Goal: Information Seeking & Learning: Find specific page/section

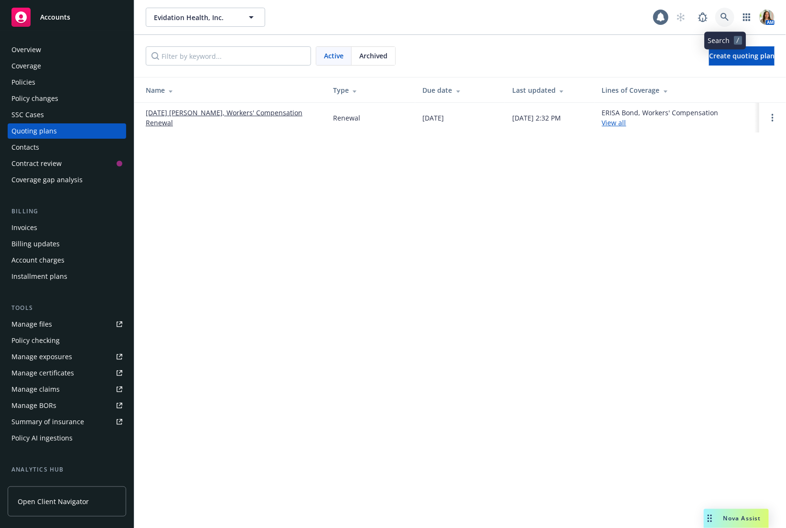
click at [727, 13] on icon at bounding box center [725, 17] width 9 height 9
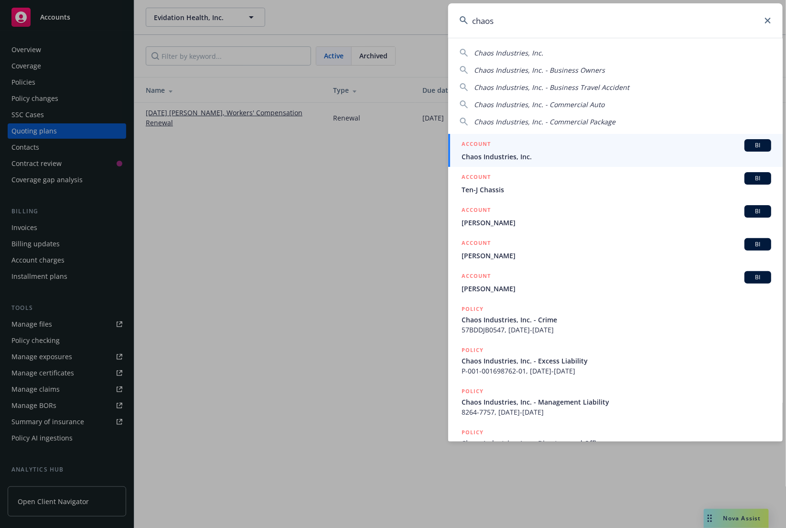
type input "chaos"
click at [519, 159] on span "Chaos Industries, Inc." at bounding box center [617, 157] width 310 height 10
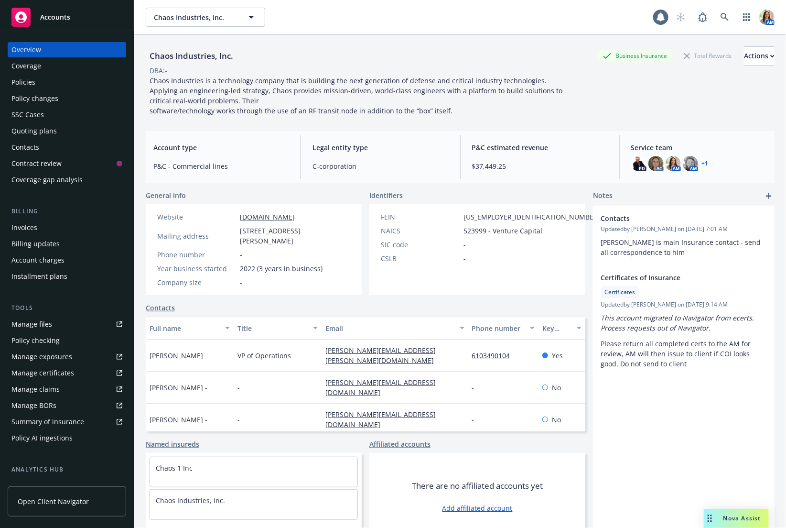
click at [60, 77] on div "Policies" at bounding box center [66, 82] width 111 height 15
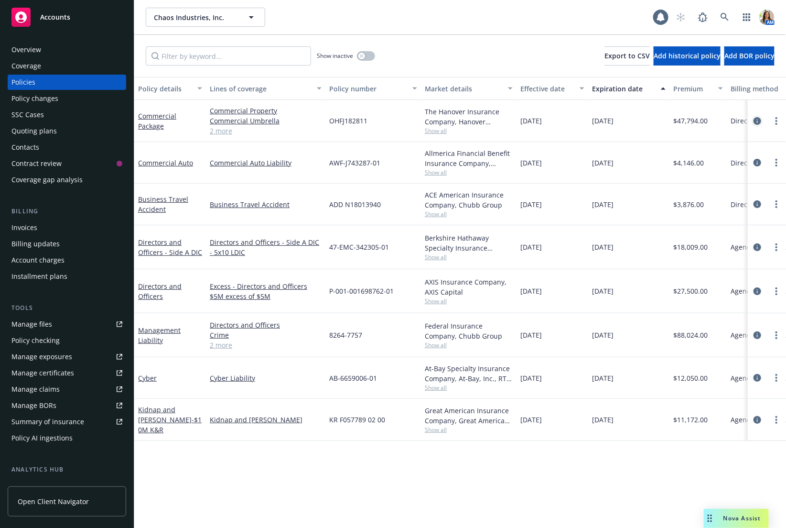
click at [760, 120] on icon "circleInformation" at bounding box center [758, 121] width 8 height 8
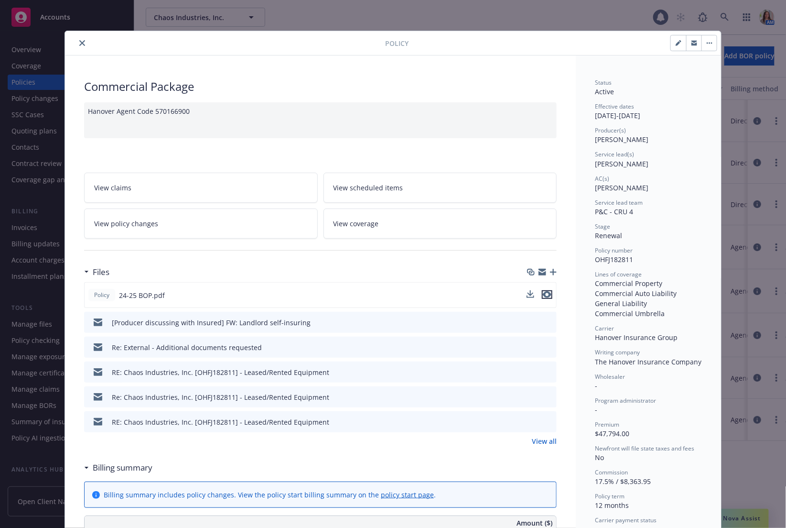
click at [546, 294] on icon "preview file" at bounding box center [547, 294] width 9 height 7
click at [77, 45] on button "close" at bounding box center [81, 42] width 11 height 11
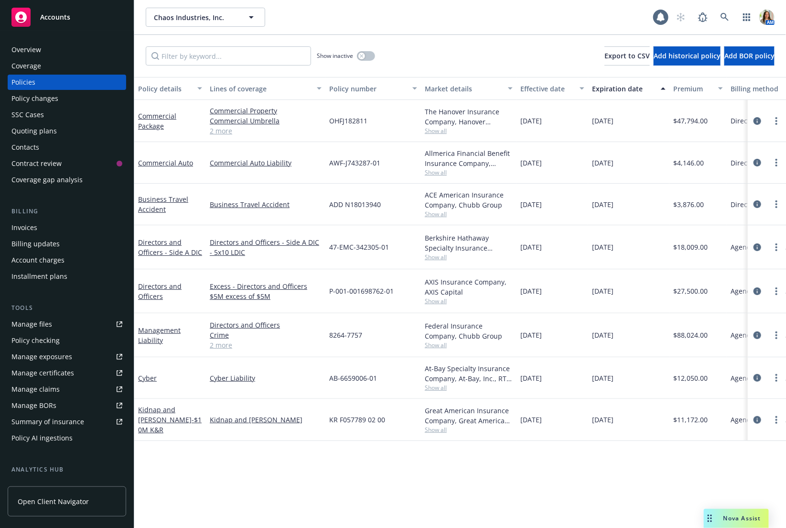
click at [376, 55] on div "Show inactive Export to CSV Add historical policy Add BOR policy" at bounding box center [460, 56] width 652 height 42
click at [371, 55] on button "button" at bounding box center [366, 56] width 18 height 10
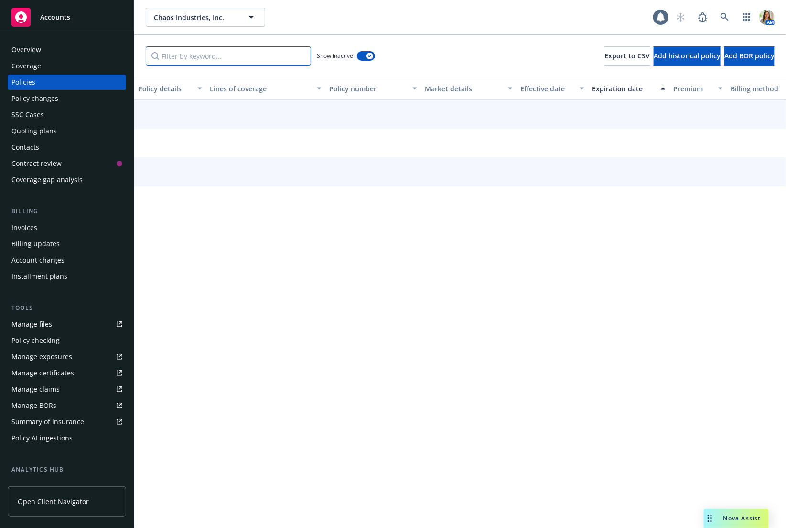
click at [271, 61] on input "Filter by keyword..." at bounding box center [228, 55] width 165 height 19
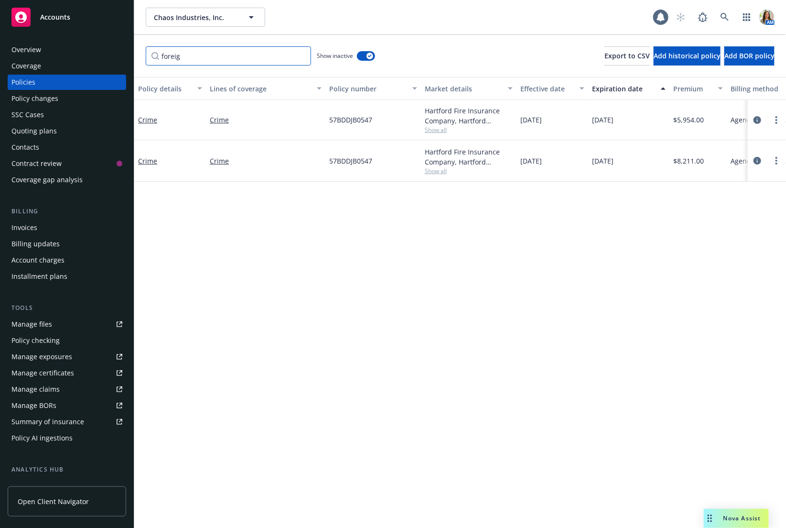
type input "foreign"
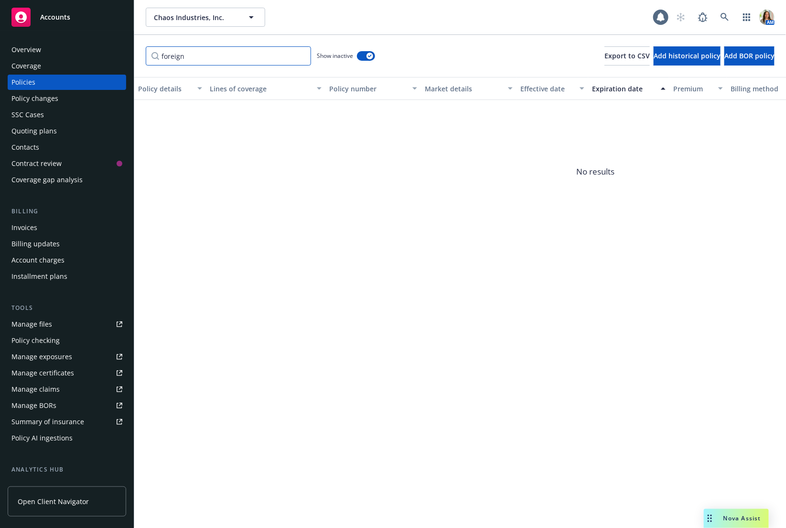
click at [301, 56] on input "foreign" at bounding box center [228, 55] width 165 height 19
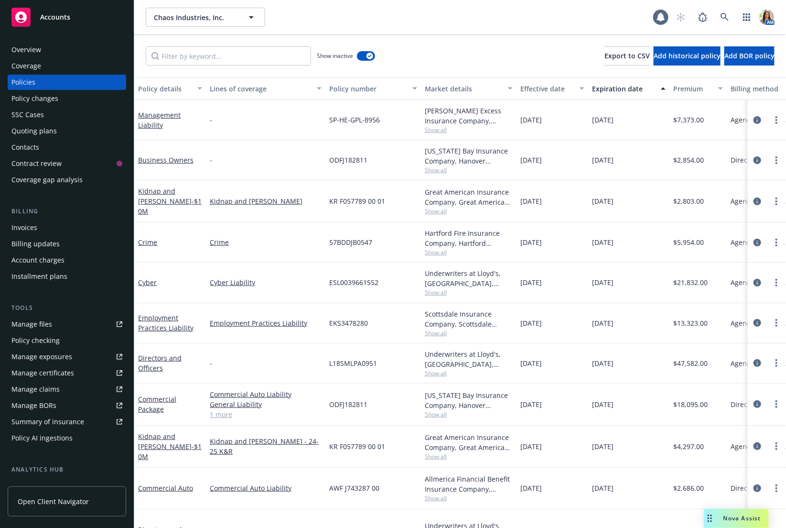
click at [77, 130] on div "Quoting plans" at bounding box center [66, 130] width 111 height 15
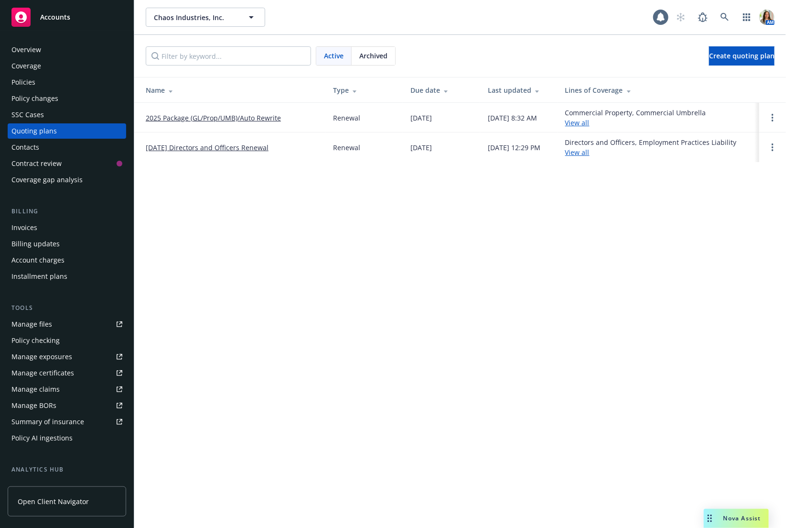
click at [234, 116] on link "2025 Package (GL/Prop/UMB)/Auto Rewrite" at bounding box center [213, 118] width 135 height 10
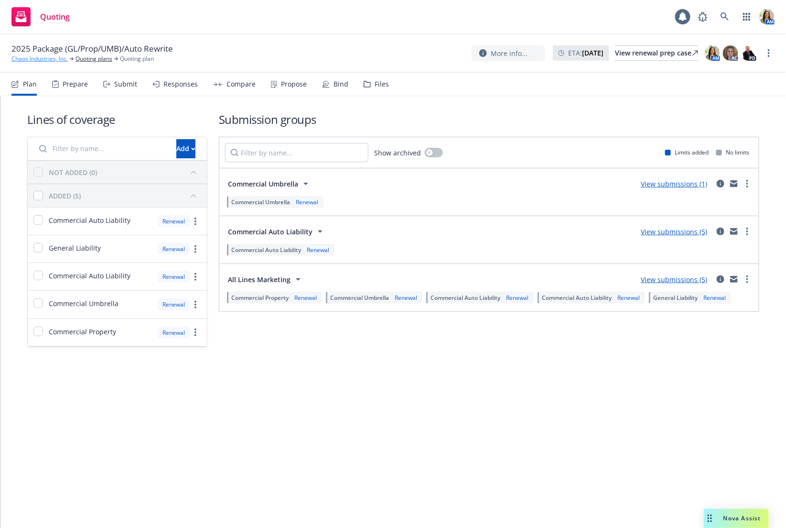
click at [33, 59] on link "Chaos Industries, Inc." at bounding box center [39, 58] width 56 height 9
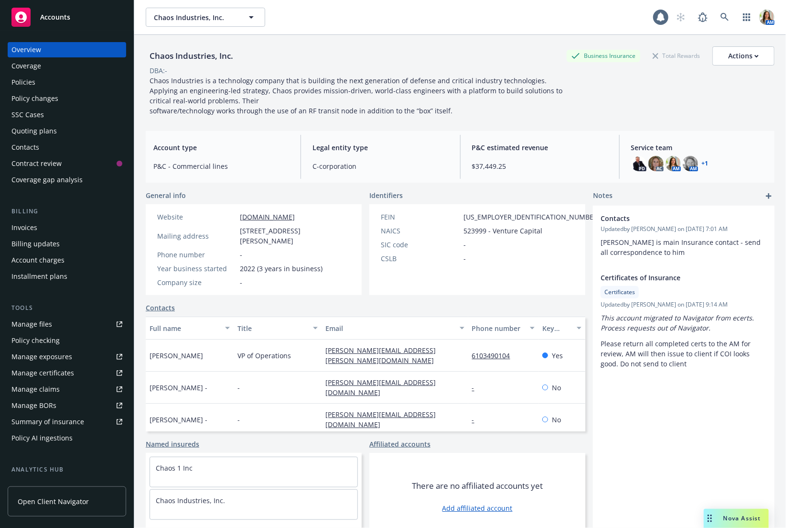
click at [59, 326] on link "Manage files" at bounding box center [67, 323] width 119 height 15
click at [78, 87] on div "Policies" at bounding box center [66, 82] width 111 height 15
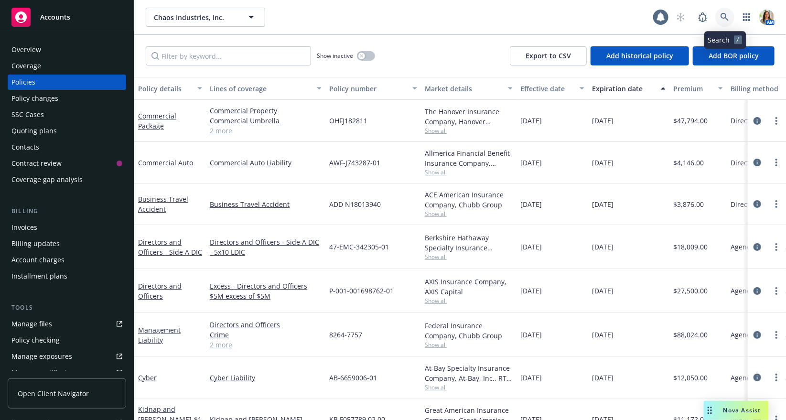
click at [725, 19] on icon at bounding box center [725, 17] width 9 height 9
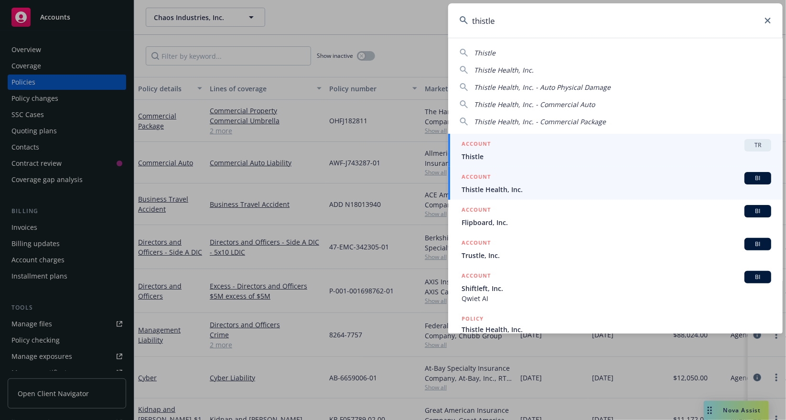
type input "thistle"
click at [534, 186] on span "Thistle Health, Inc." at bounding box center [617, 190] width 310 height 10
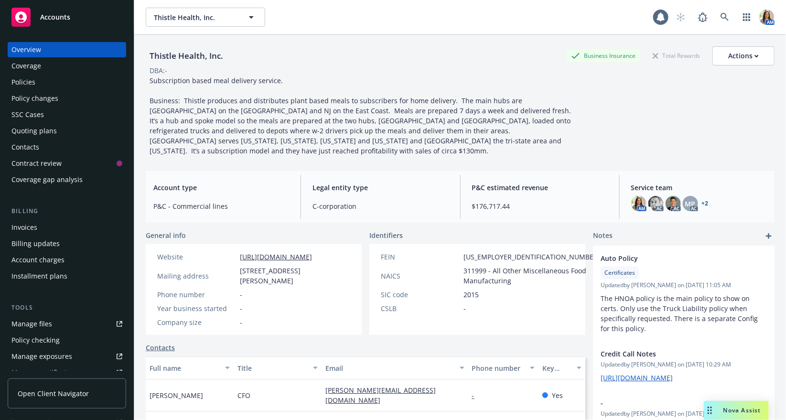
click at [74, 131] on div "Quoting plans" at bounding box center [66, 130] width 111 height 15
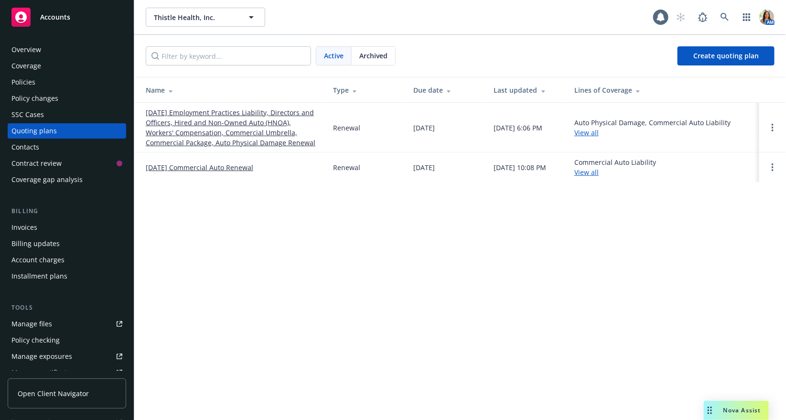
click at [192, 136] on link "12/15/25 Employment Practices Liability, Directors and Officers, Hired and Non-…" at bounding box center [232, 128] width 172 height 40
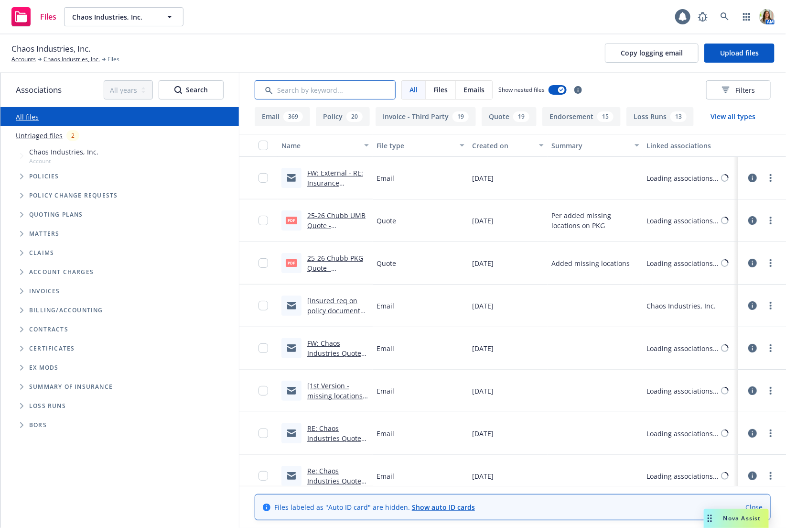
click at [318, 91] on input "Search by keyword..." at bounding box center [325, 89] width 141 height 19
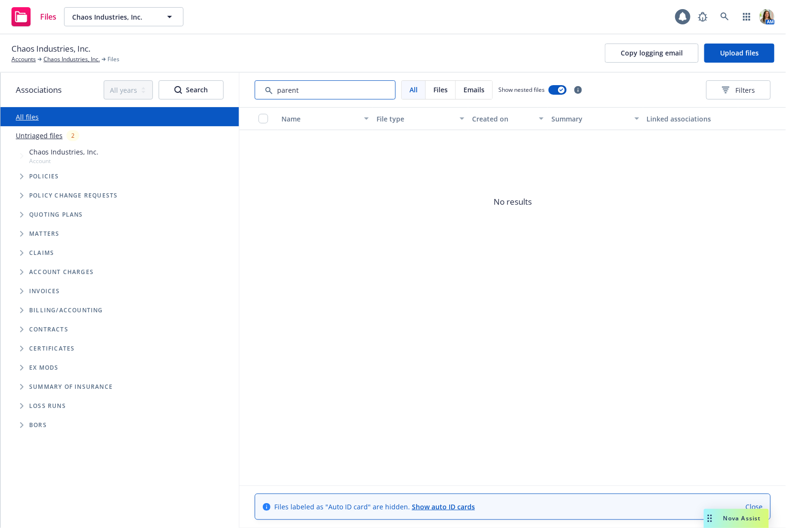
type input "parent"
click at [56, 58] on link "Chaos Industries, Inc." at bounding box center [72, 59] width 56 height 9
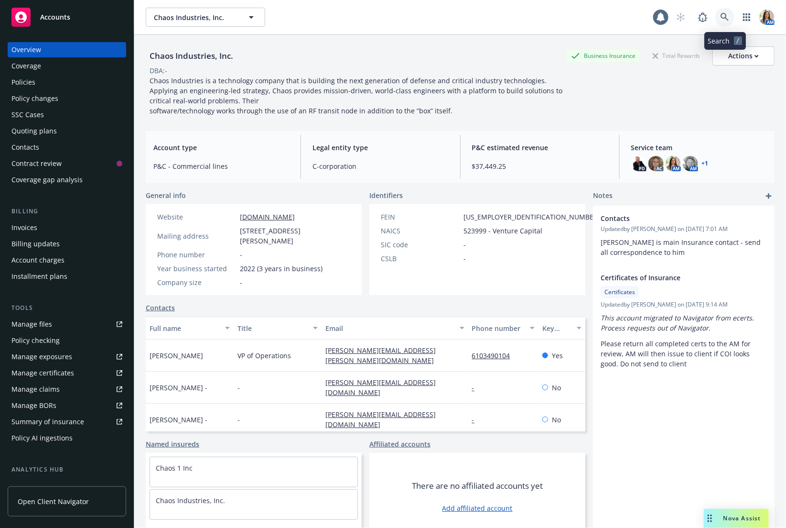
click at [725, 13] on icon at bounding box center [725, 17] width 8 height 8
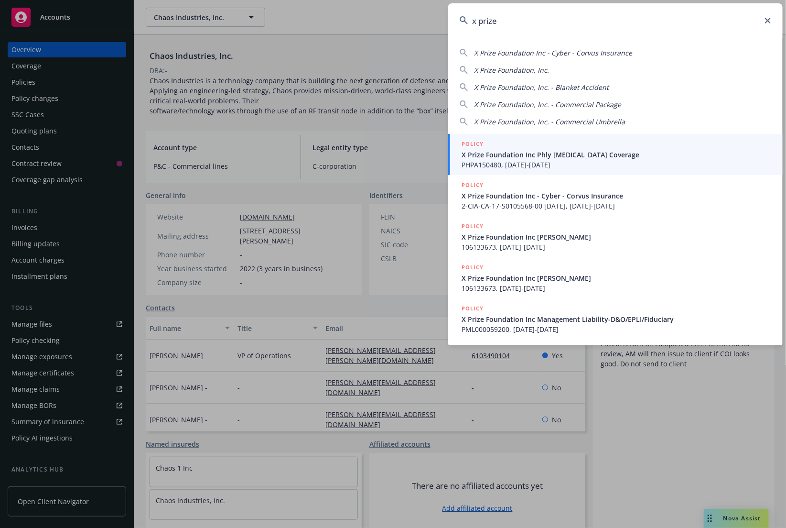
type input "x prize"
click at [501, 153] on span "X Prize Foundation Inc Phly [MEDICAL_DATA] Coverage" at bounding box center [617, 155] width 310 height 10
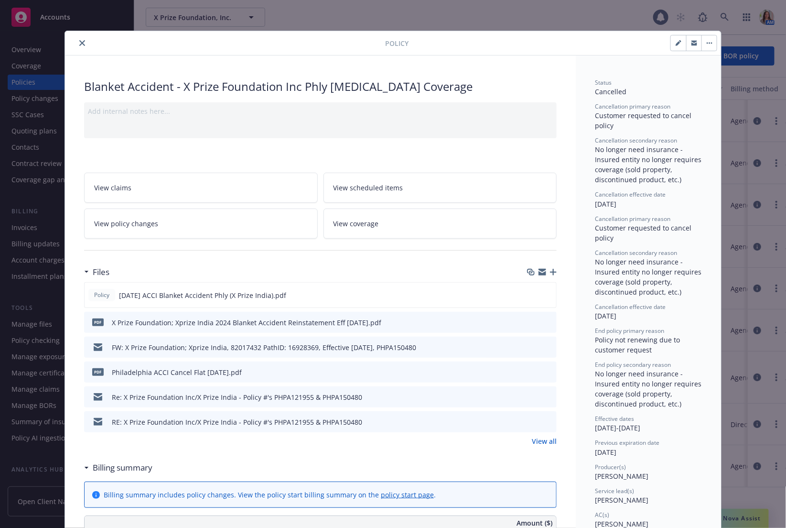
click at [73, 37] on div at bounding box center [227, 42] width 316 height 11
click at [82, 41] on icon "close" at bounding box center [82, 43] width 6 height 6
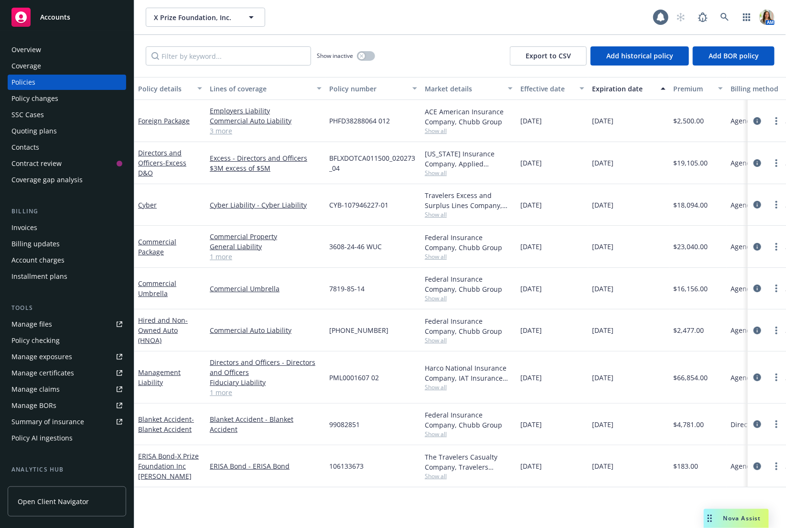
click at [51, 50] on div "Overview" at bounding box center [66, 49] width 111 height 15
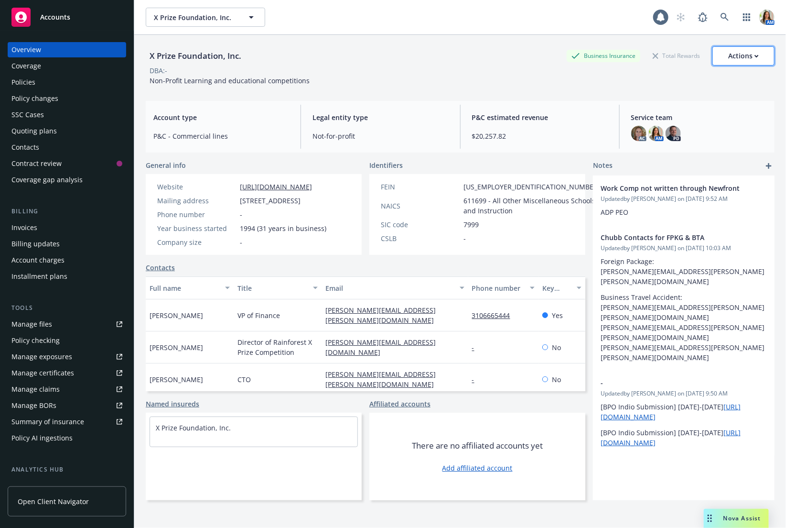
click at [744, 56] on div "Actions" at bounding box center [744, 56] width 31 height 18
click at [678, 122] on link "Copy logging email" at bounding box center [696, 119] width 157 height 19
